Goal: Obtain resource: Download file/media

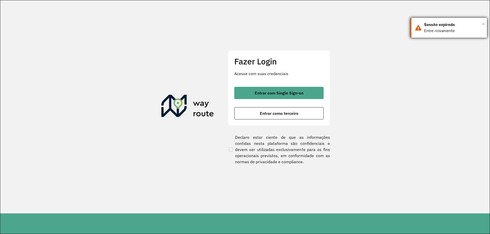
click at [483, 24] on span "×" at bounding box center [483, 24] width 3 height 8
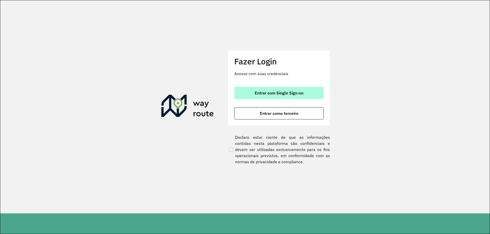
click at [283, 91] on span "Entrar com Single Sign-on" at bounding box center [279, 93] width 49 height 4
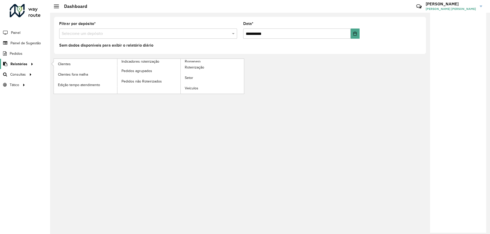
click at [24, 62] on span "Relatórios" at bounding box center [18, 63] width 17 height 5
click at [214, 62] on link "Romaneio" at bounding box center [180, 76] width 127 height 35
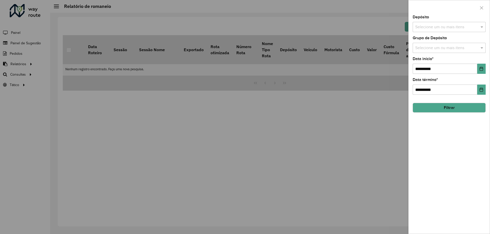
click at [455, 106] on button "Filtrar" at bounding box center [448, 108] width 73 height 10
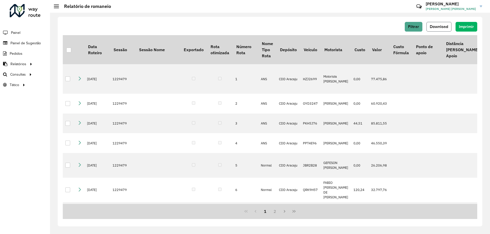
click at [438, 24] on button "Download" at bounding box center [438, 27] width 25 height 10
